Goal: Register for event/course

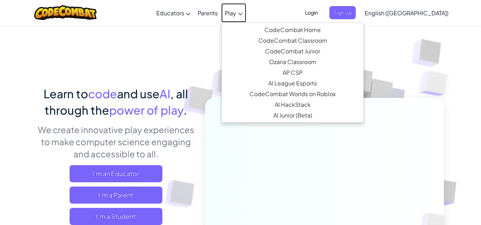
click at [243, 14] on icon at bounding box center [240, 14] width 5 height 2
click at [159, 90] on span "and use" at bounding box center [138, 94] width 42 height 14
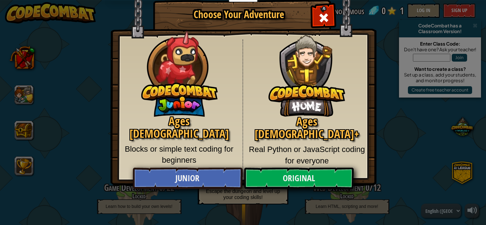
click at [326, 64] on div "Ages [DEMOGRAPHIC_DATA]+ Real Python or JavaScript coding for everyone" at bounding box center [307, 108] width 128 height 137
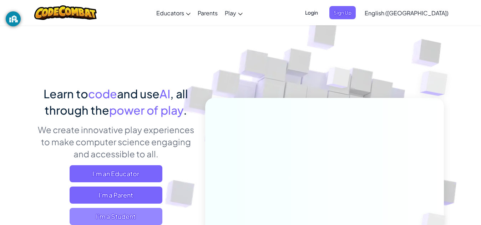
click at [104, 216] on span "I'm a Student" at bounding box center [116, 216] width 93 height 17
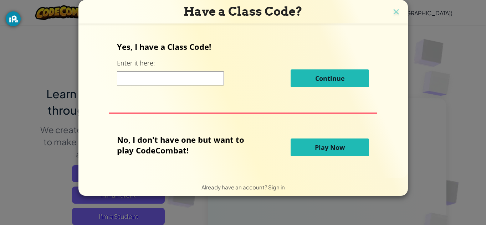
click at [337, 149] on span "Play Now" at bounding box center [330, 147] width 30 height 9
